Goal: Transaction & Acquisition: Purchase product/service

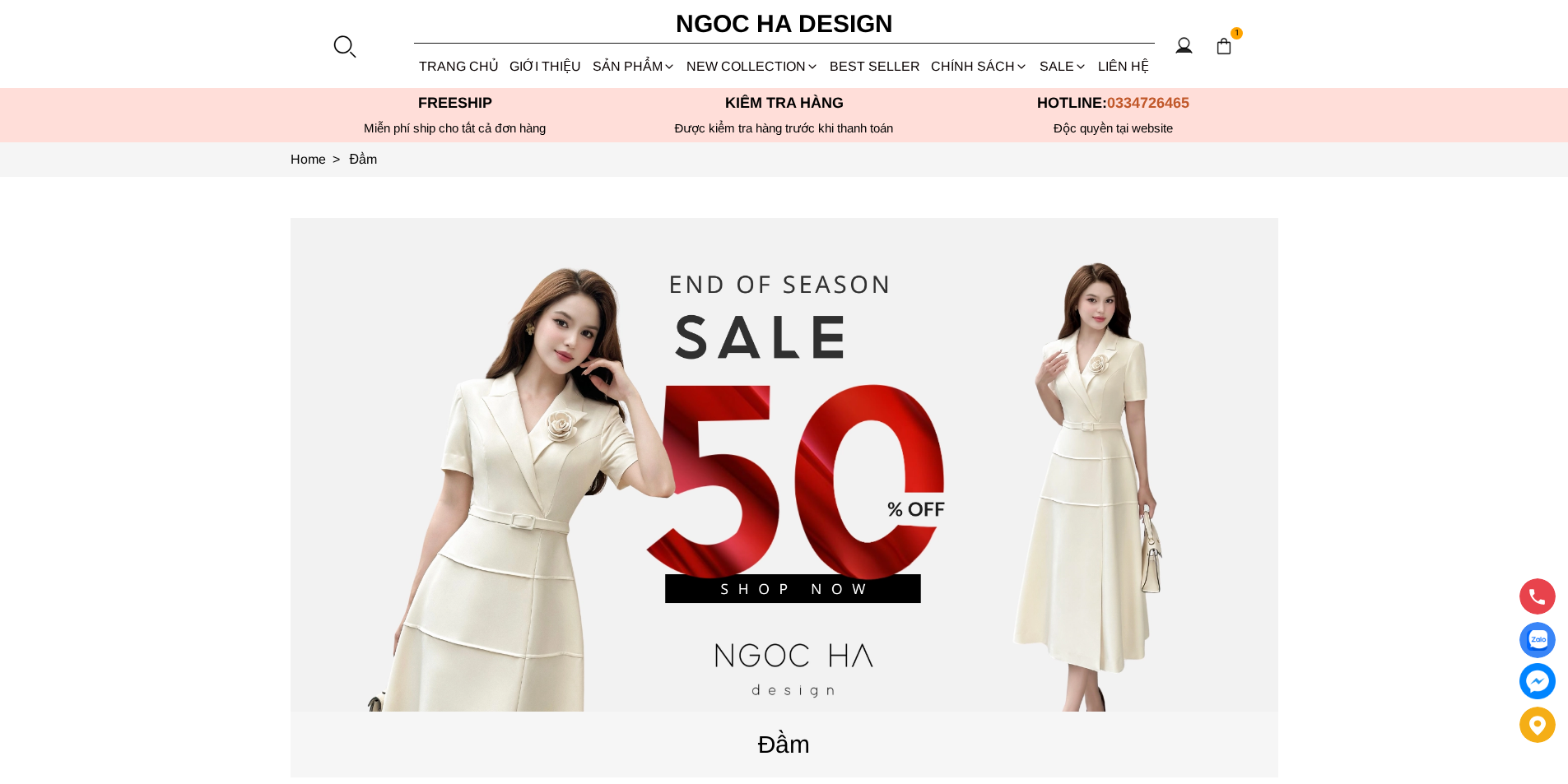
click at [352, 41] on div at bounding box center [344, 46] width 24 height 24
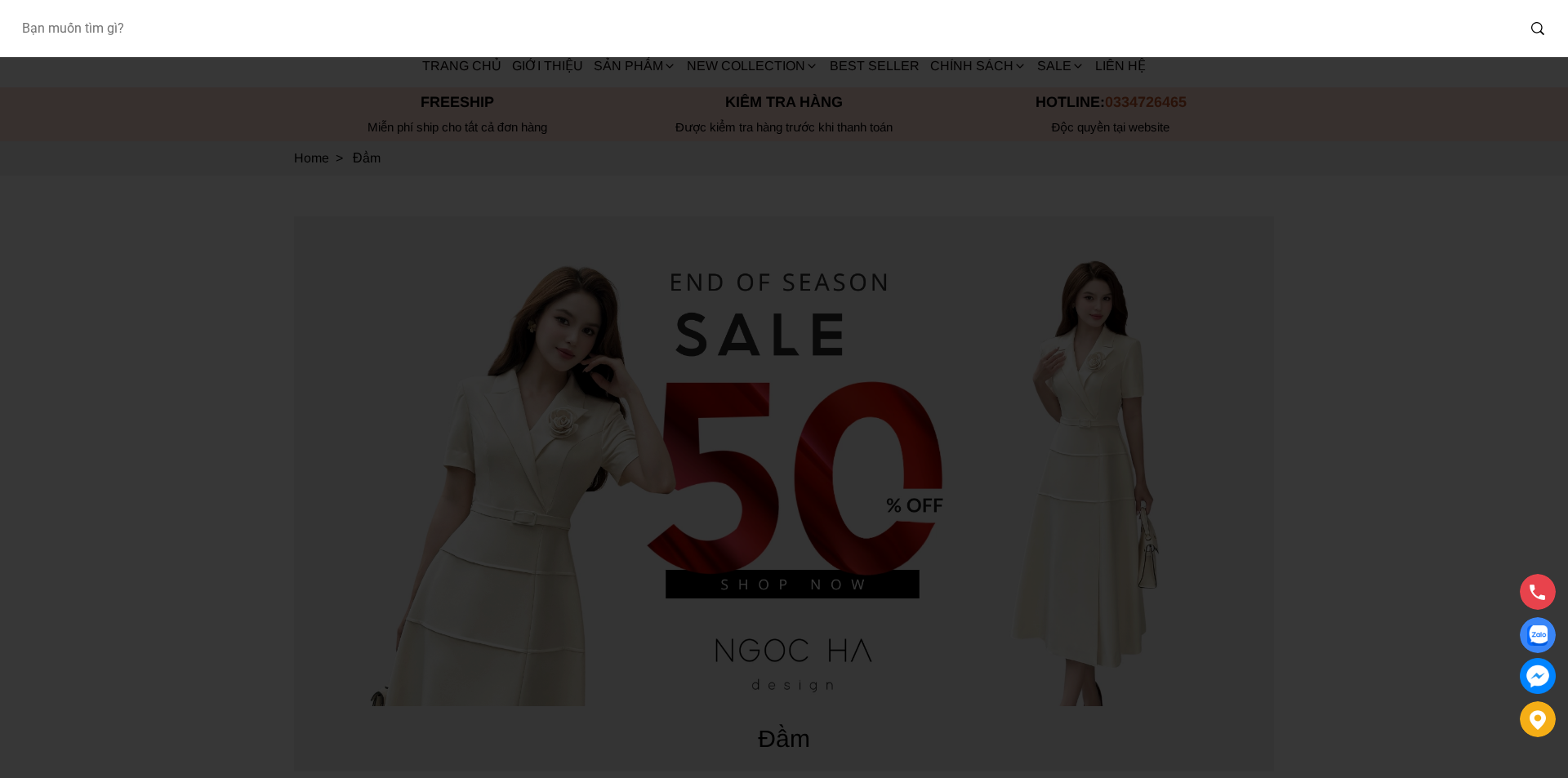
click at [178, 34] on input "Input search Bạn muốn tìm gì?" at bounding box center [761, 29] width 1507 height 37
type input "A1051"
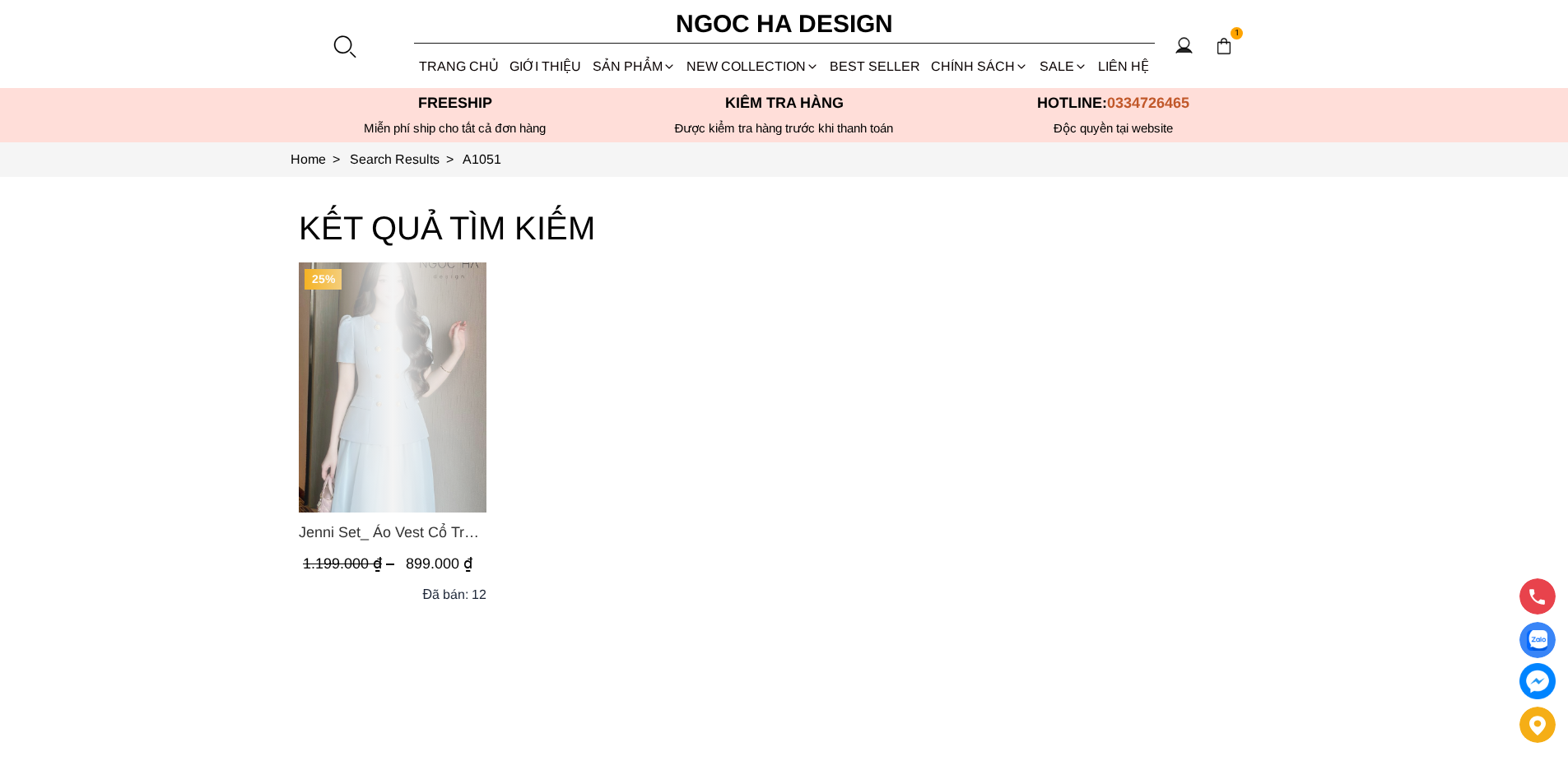
click at [408, 355] on div "Product image - Jenni Set_ Áo Vest Cổ Tròn Đính Cúc, Chân Váy Tơ Màu Xanh A1051…" at bounding box center [392, 388] width 188 height 250
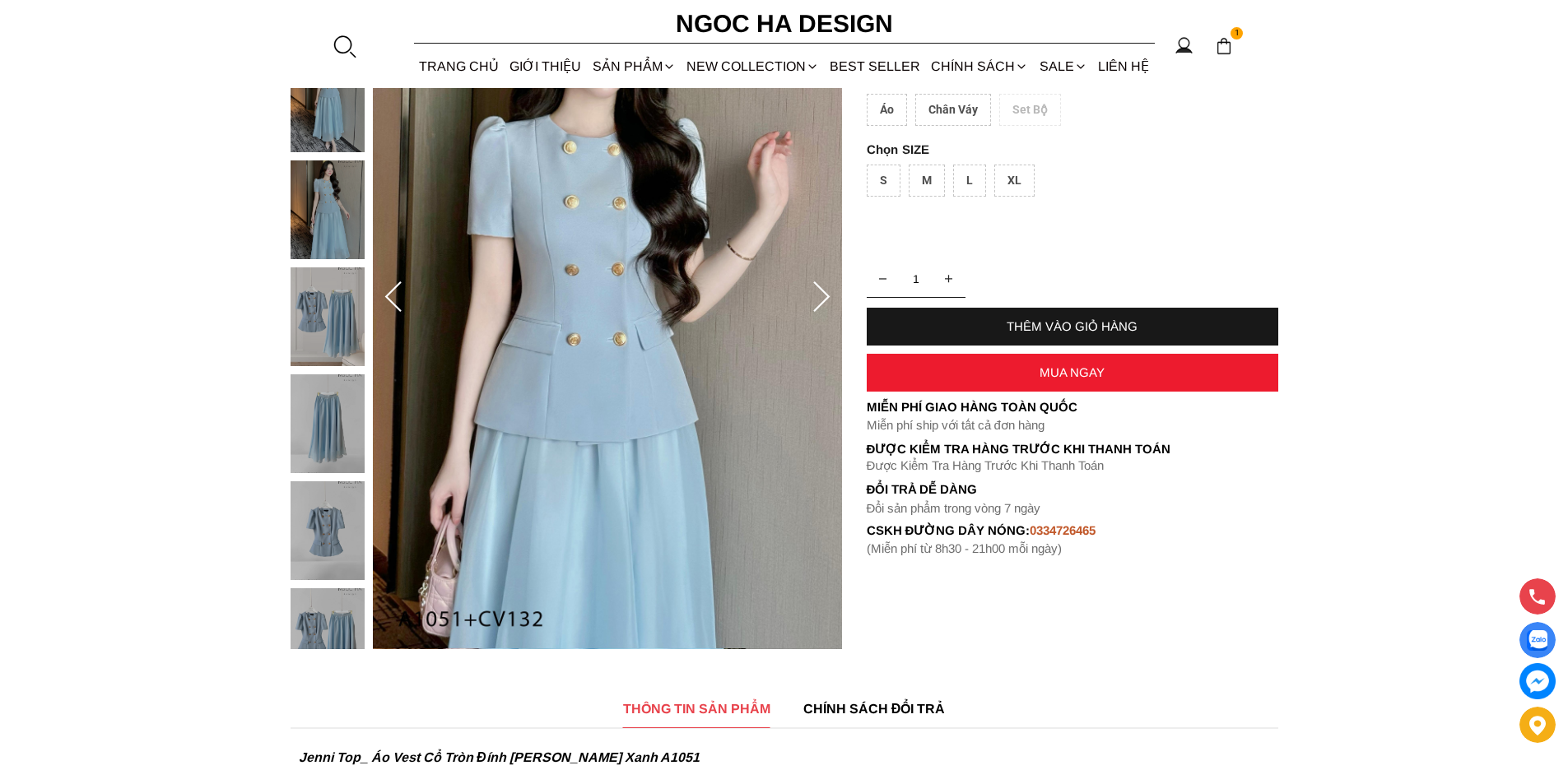
scroll to position [329, 0]
